Goal: Transaction & Acquisition: Obtain resource

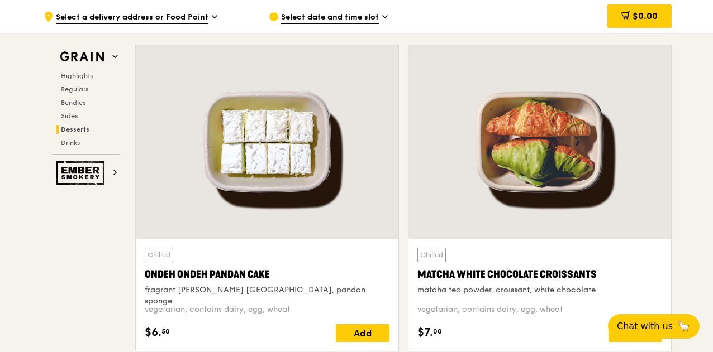
scroll to position [3239, 0]
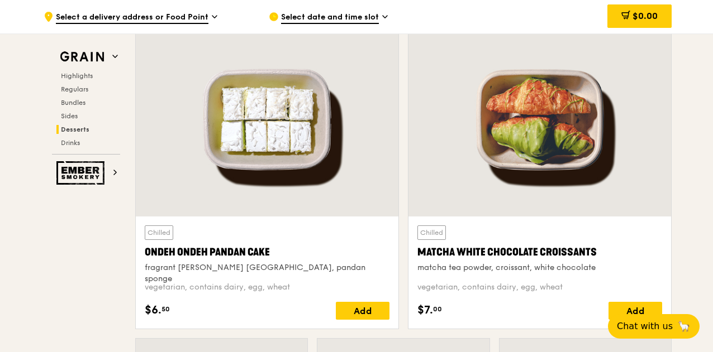
click at [290, 156] on div at bounding box center [267, 120] width 262 height 194
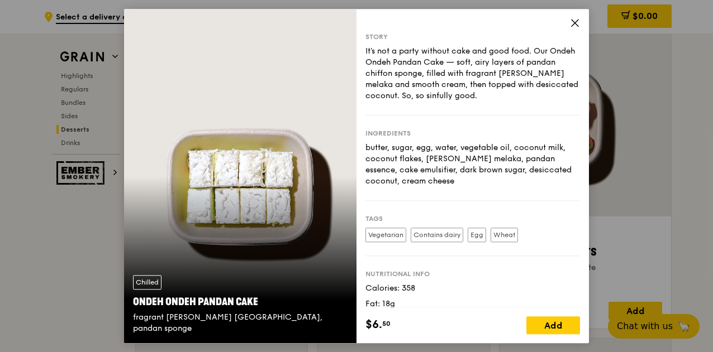
click at [573, 24] on icon at bounding box center [575, 23] width 10 height 10
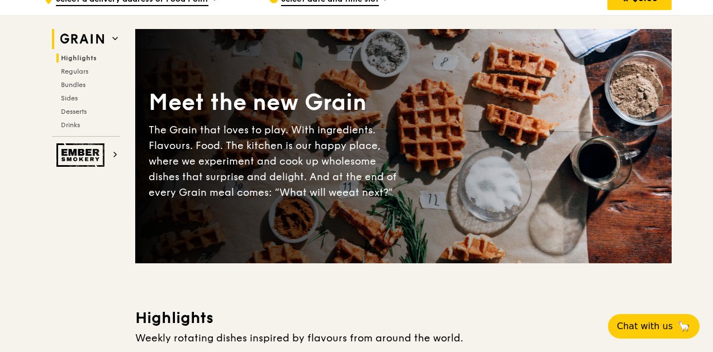
scroll to position [0, 0]
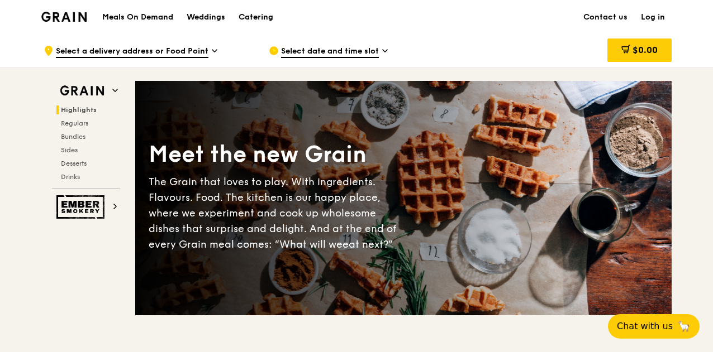
click at [264, 18] on div "Catering" at bounding box center [255, 18] width 35 height 34
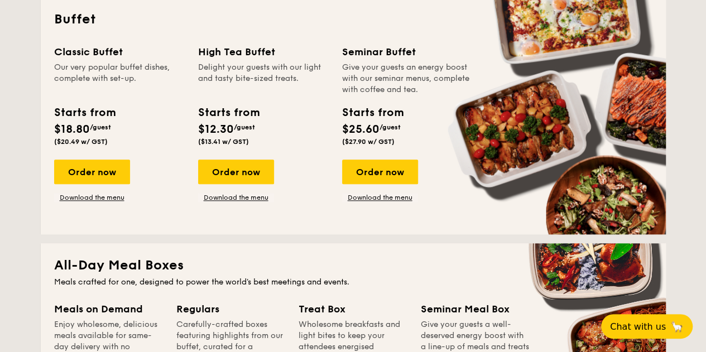
scroll to position [503, 0]
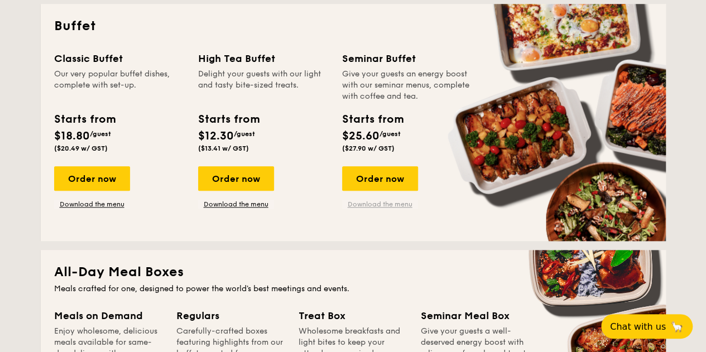
click at [379, 204] on link "Download the menu" at bounding box center [380, 204] width 76 height 9
